Goal: Navigation & Orientation: Find specific page/section

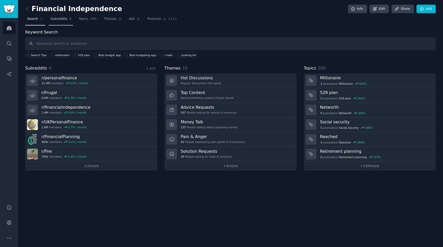
click at [62, 18] on span "Subreddits" at bounding box center [58, 19] width 17 height 5
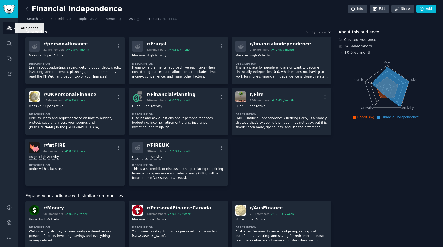
click at [14, 25] on link "Audiences" at bounding box center [9, 28] width 13 height 13
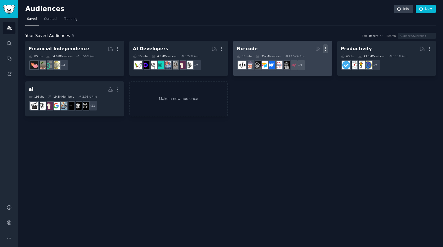
click at [327, 49] on icon "button" at bounding box center [324, 48] width 5 height 5
click at [317, 59] on p "Delete" at bounding box center [311, 59] width 12 height 5
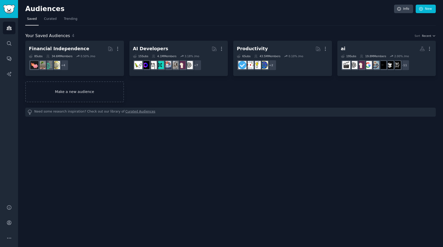
click at [81, 92] on link "Make a new audience" at bounding box center [74, 91] width 99 height 21
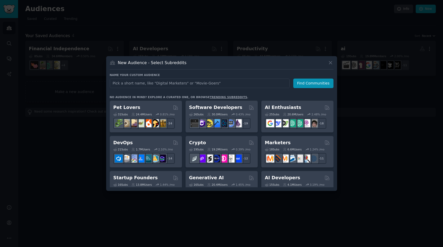
click at [158, 84] on input "text" at bounding box center [200, 84] width 180 height 10
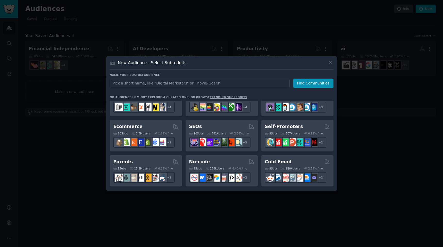
scroll to position [179, 0]
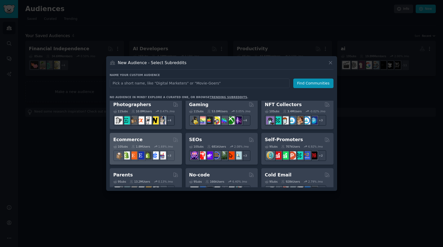
click at [150, 136] on div "Ecommerce 10 Sub s 1.8M Users 1.69 % /mo + 3" at bounding box center [146, 149] width 72 height 32
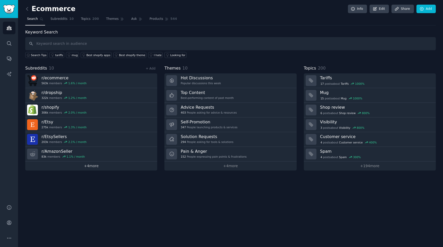
click at [92, 166] on link "+ 4 more" at bounding box center [91, 165] width 132 height 9
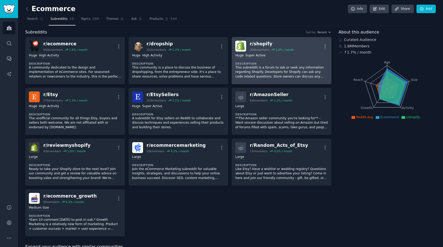
click at [288, 72] on p "This subreddit is a forum to ask or seek any information regarding Shopify. Dev…" at bounding box center [281, 72] width 92 height 14
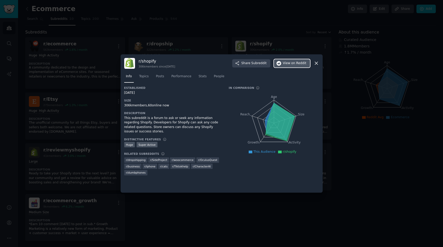
click at [294, 63] on span "on Reddit" at bounding box center [298, 63] width 15 height 5
